Goal: Transaction & Acquisition: Purchase product/service

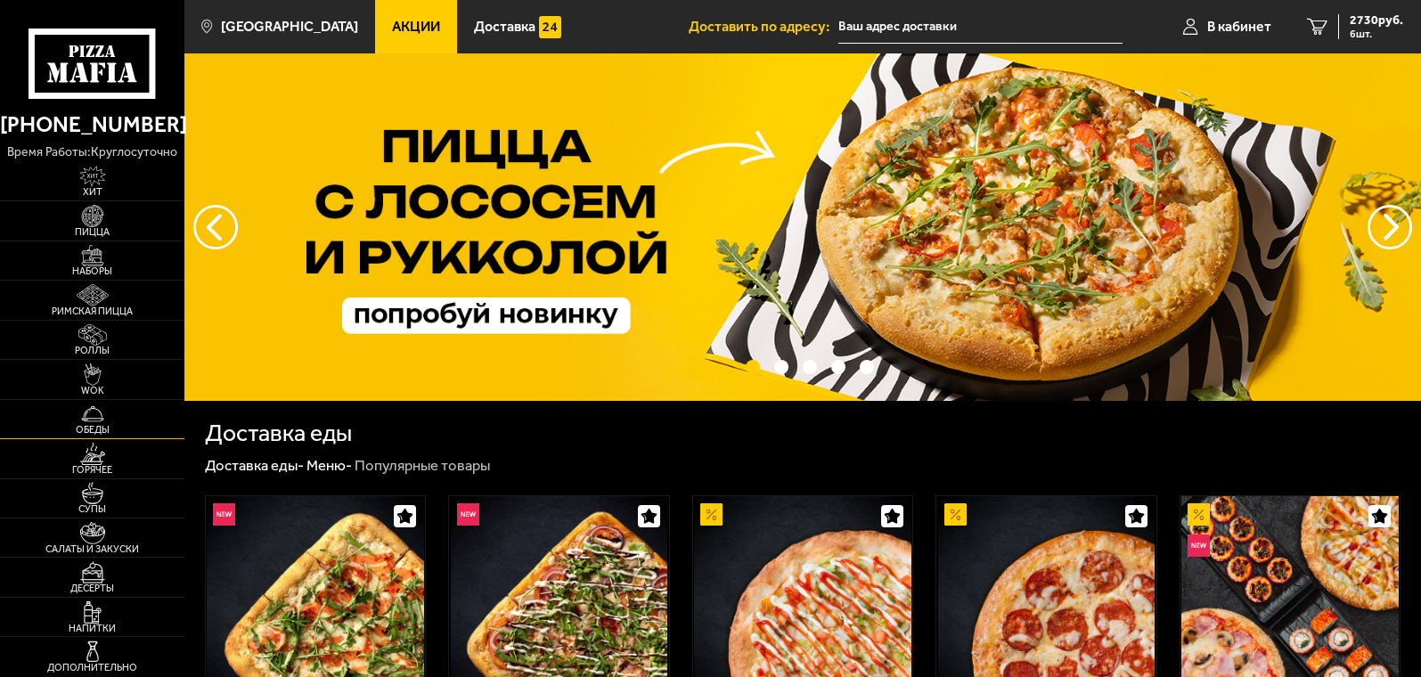
drag, startPoint x: 94, startPoint y: 220, endPoint x: 0, endPoint y: 414, distance: 216.0
click at [94, 220] on img at bounding box center [92, 216] width 57 height 22
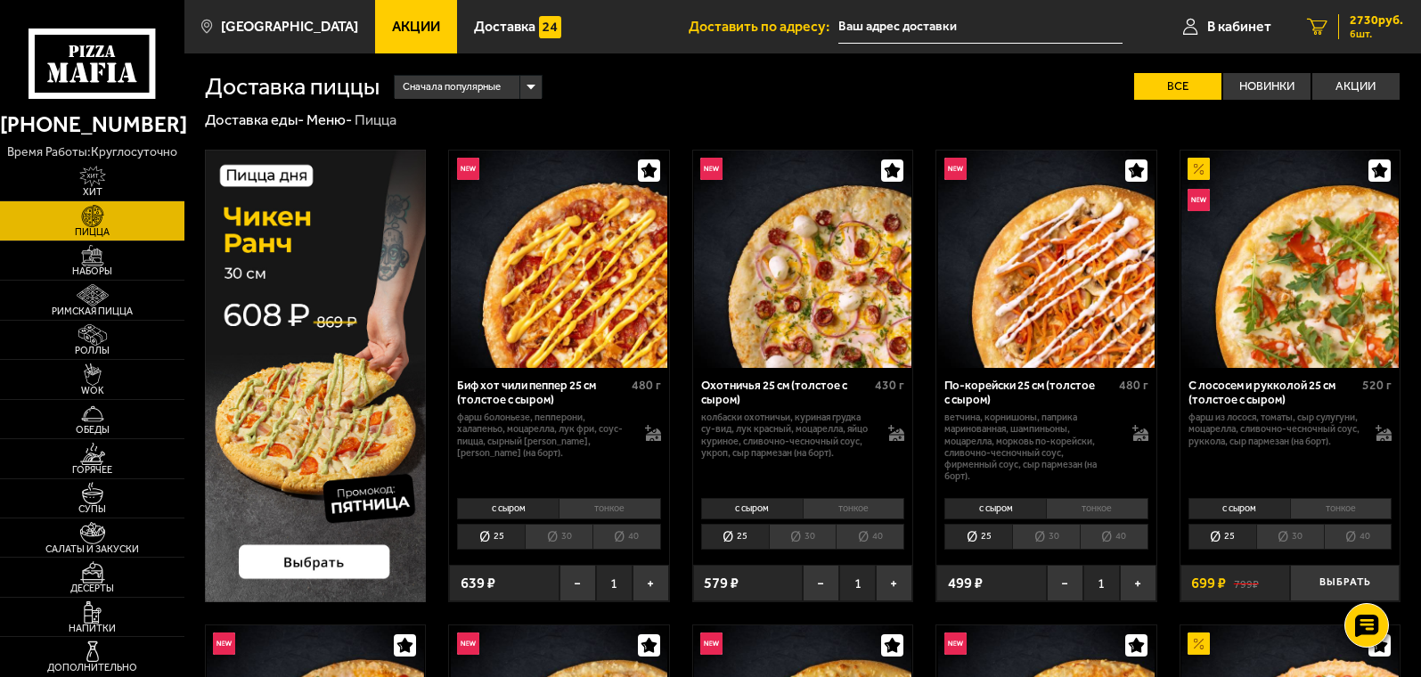
click at [1380, 19] on span "2730 руб." at bounding box center [1376, 20] width 53 height 12
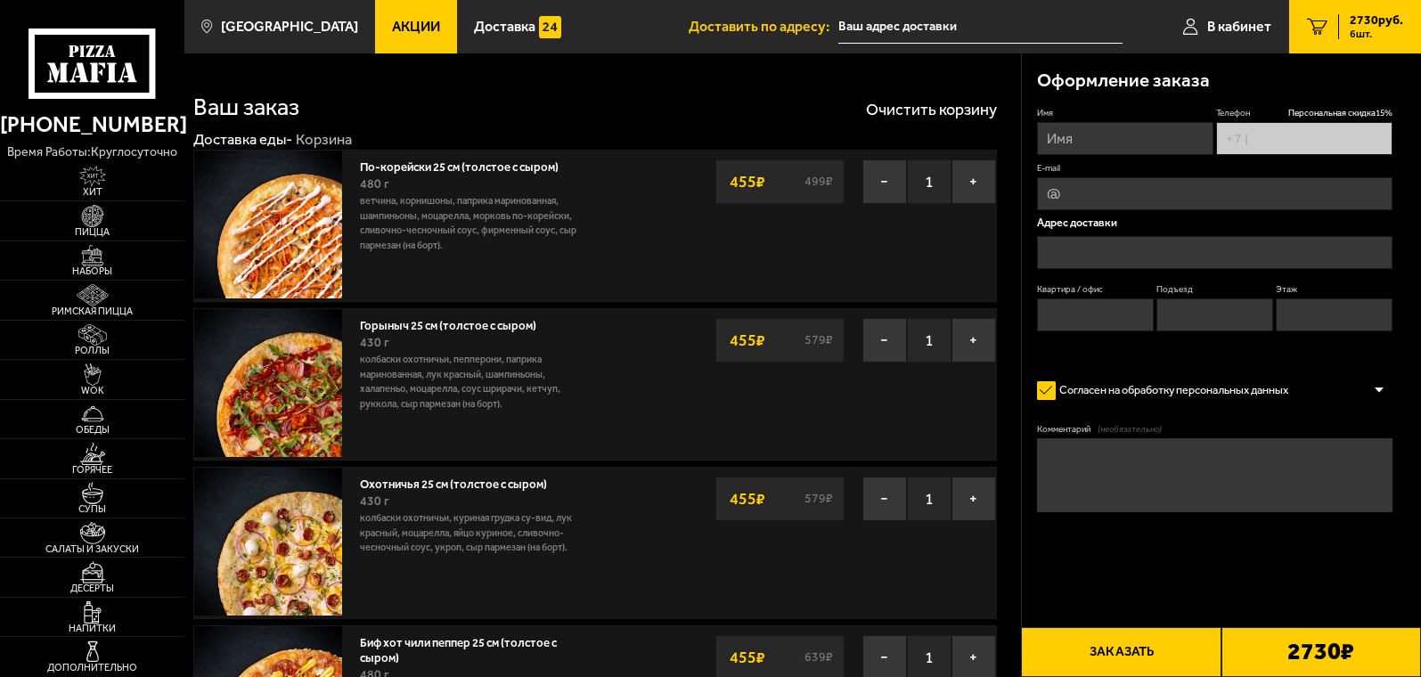
type input "[PHONE_NUMBER]"
type input "[STREET_ADDRESS]"
type input "58"
type input "5"
type input "4"
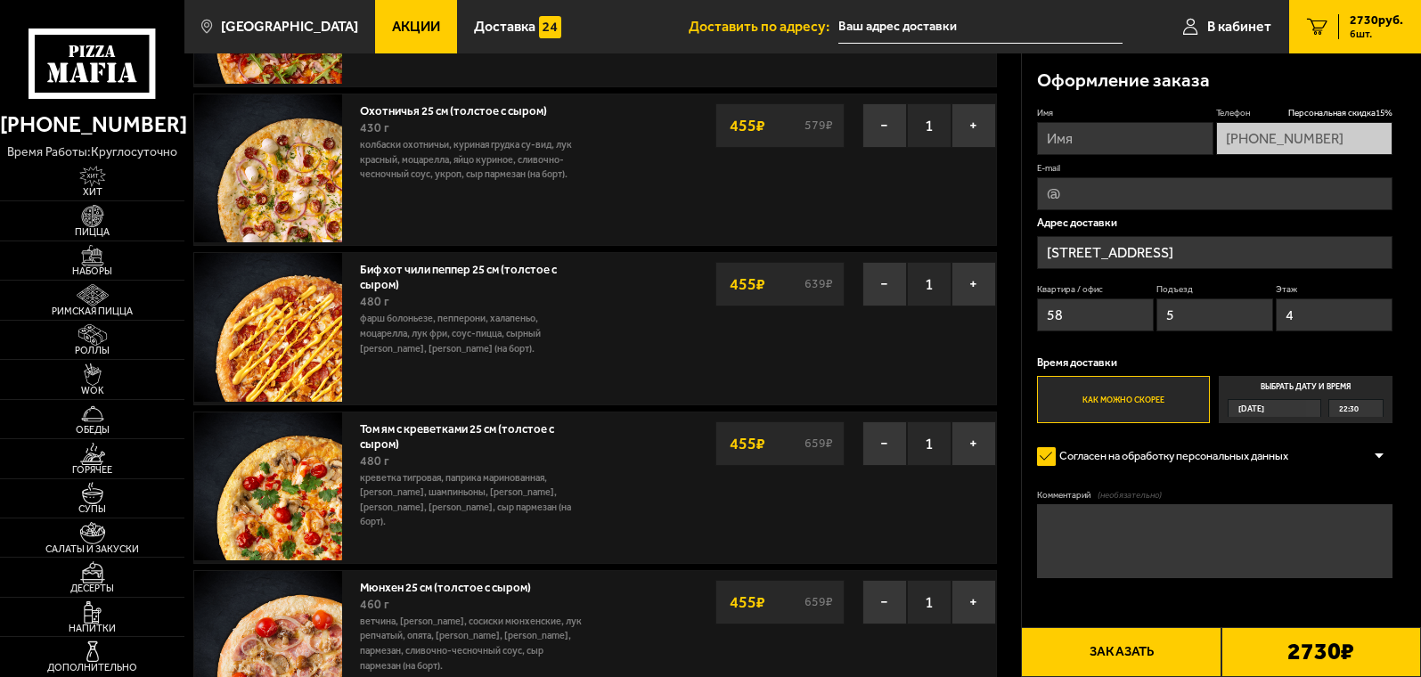
scroll to position [446, 0]
